Goal: Task Accomplishment & Management: Manage account settings

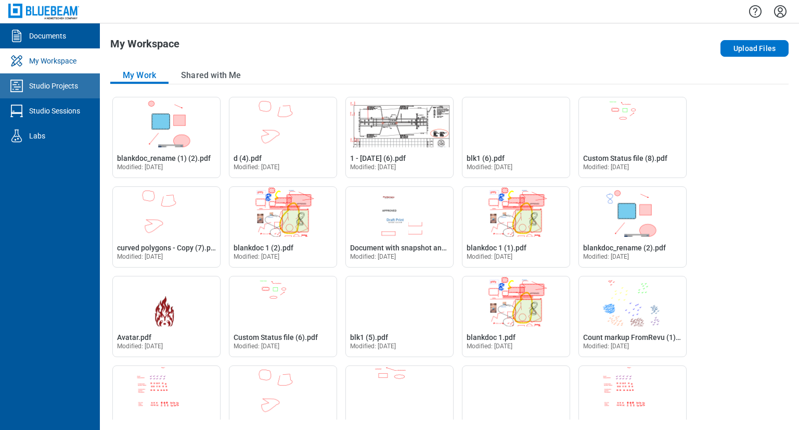
click at [58, 87] on div "Studio Projects" at bounding box center [53, 86] width 49 height 10
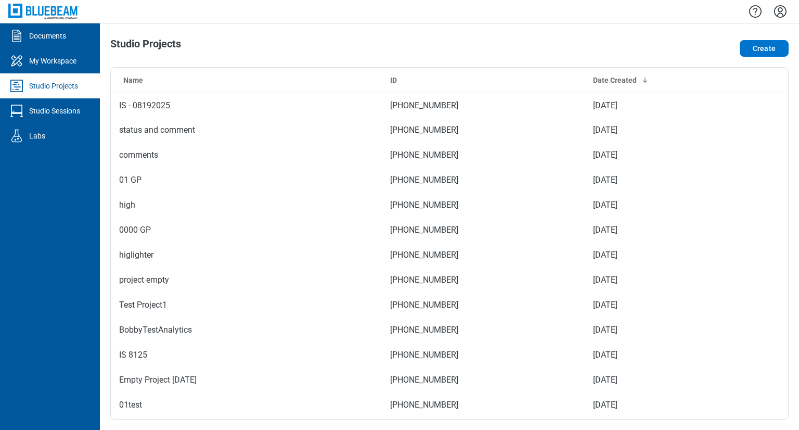
click at [782, 11] on icon "Settings" at bounding box center [780, 11] width 12 height 12
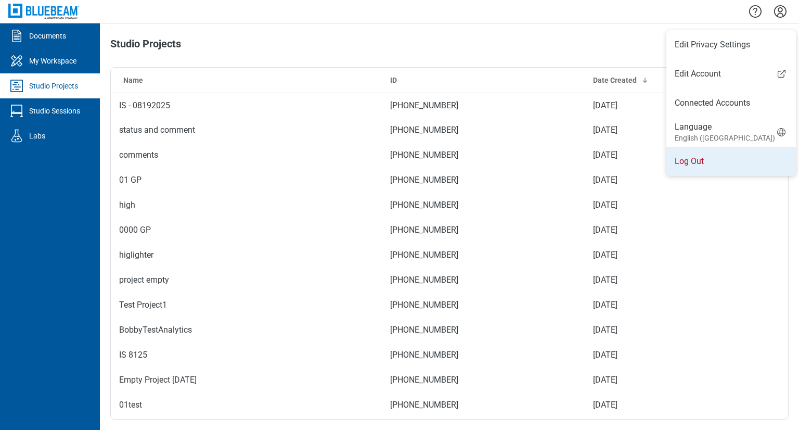
click at [701, 162] on li "Log Out" at bounding box center [732, 161] width 130 height 29
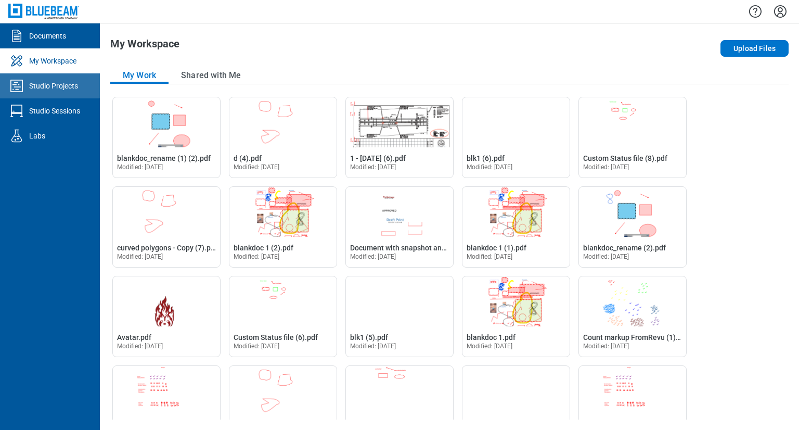
click at [44, 91] on link "Studio Projects" at bounding box center [50, 85] width 100 height 25
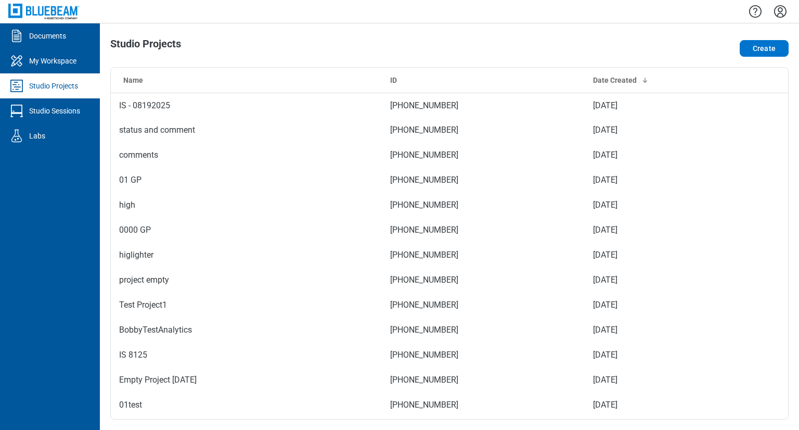
click at [781, 10] on icon "Settings" at bounding box center [780, 11] width 17 height 17
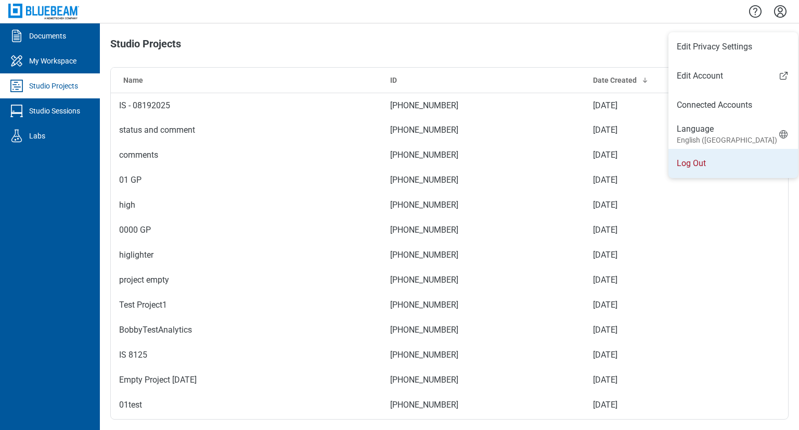
click at [736, 167] on li "Log Out" at bounding box center [734, 163] width 130 height 29
